Goal: Book appointment/travel/reservation

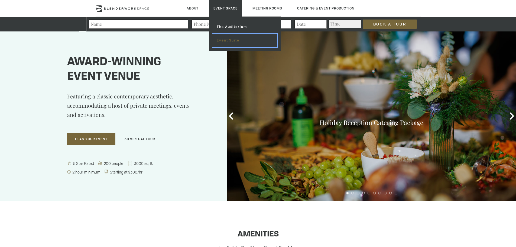
click at [229, 40] on link "Event Suite" at bounding box center [244, 41] width 65 height 14
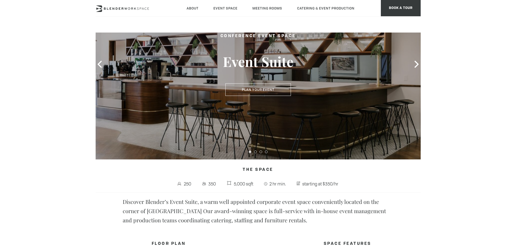
scroll to position [56, 0]
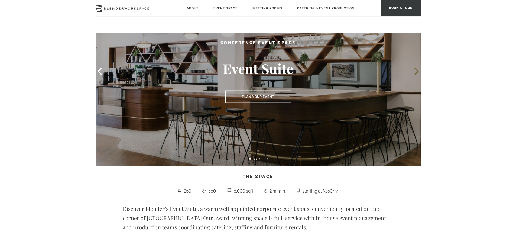
click at [416, 71] on icon at bounding box center [416, 71] width 7 height 7
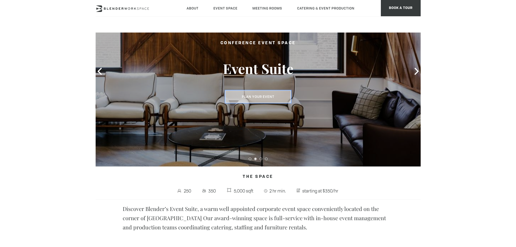
click at [267, 96] on button "Plan Your Event" at bounding box center [258, 96] width 66 height 12
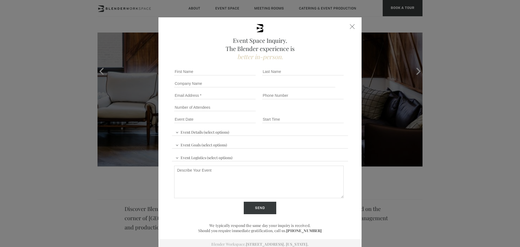
click at [351, 25] on div at bounding box center [352, 26] width 5 height 5
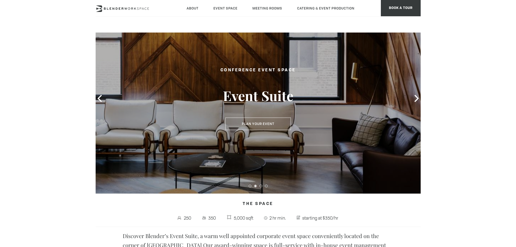
scroll to position [0, 0]
